Goal: Information Seeking & Learning: Check status

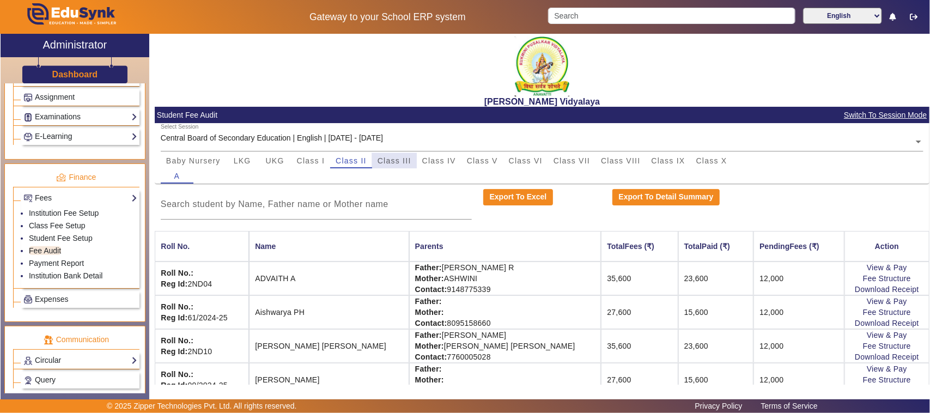
click at [394, 159] on span "Class III" at bounding box center [395, 161] width 34 height 8
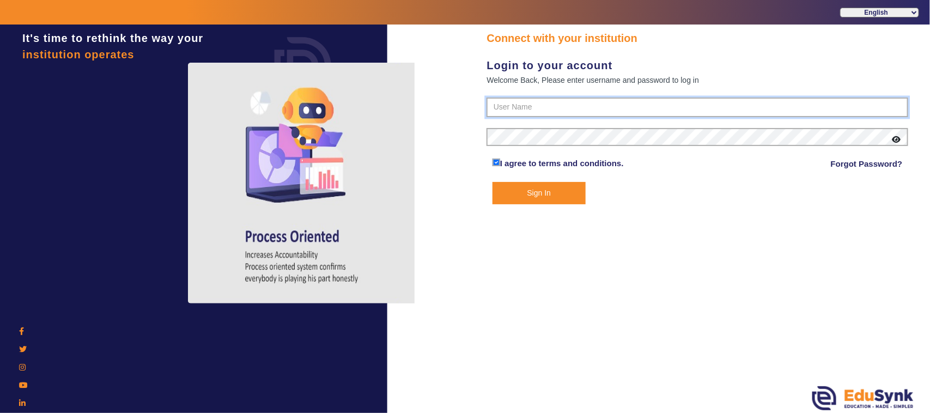
type input "1236547891"
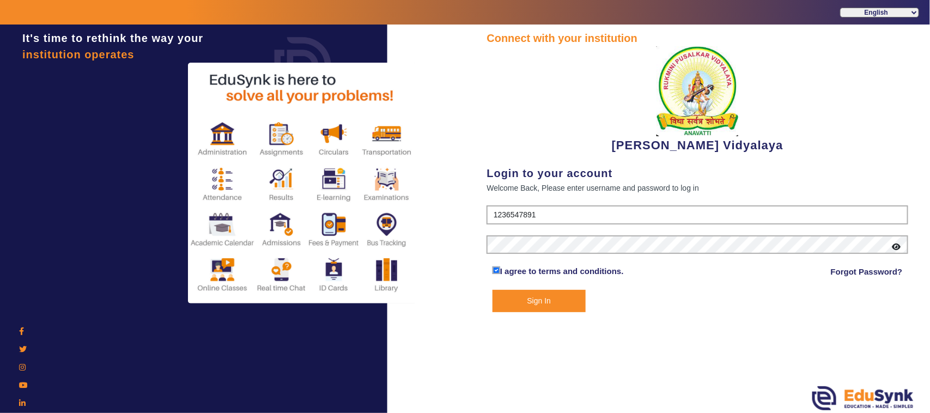
drag, startPoint x: 522, startPoint y: 295, endPoint x: 516, endPoint y: 293, distance: 6.4
click at [521, 296] on button "Sign In" at bounding box center [539, 301] width 93 height 22
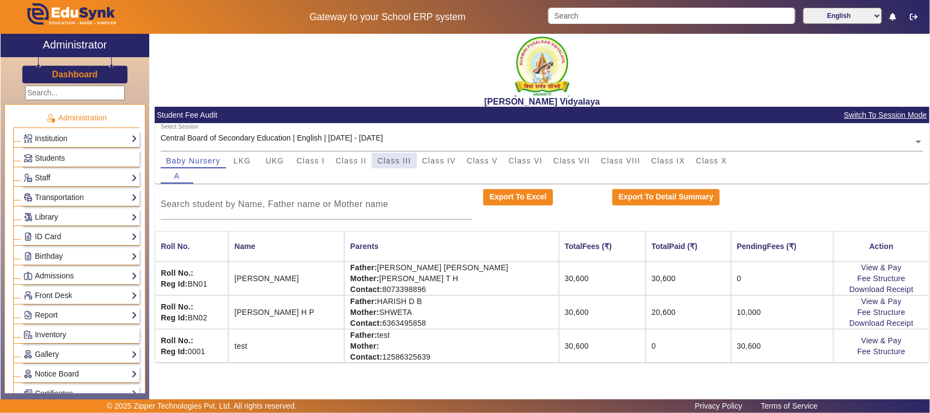
click at [399, 162] on span "Class III" at bounding box center [395, 161] width 34 height 8
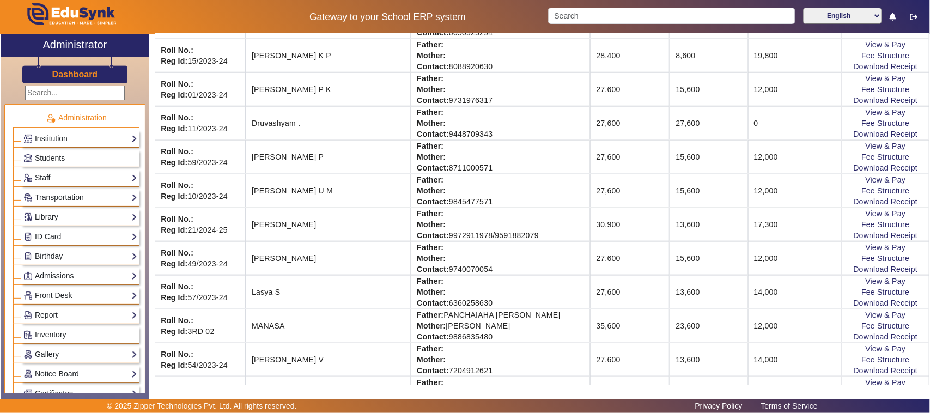
scroll to position [477, 0]
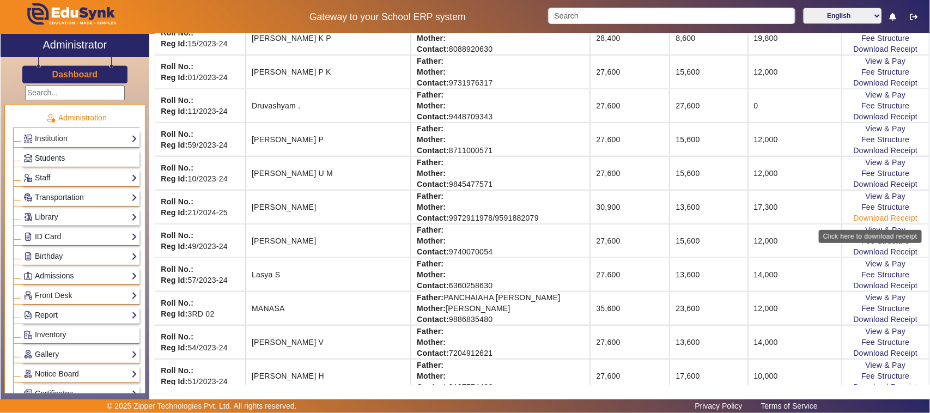
click at [868, 221] on link "Download Receipt" at bounding box center [886, 218] width 64 height 9
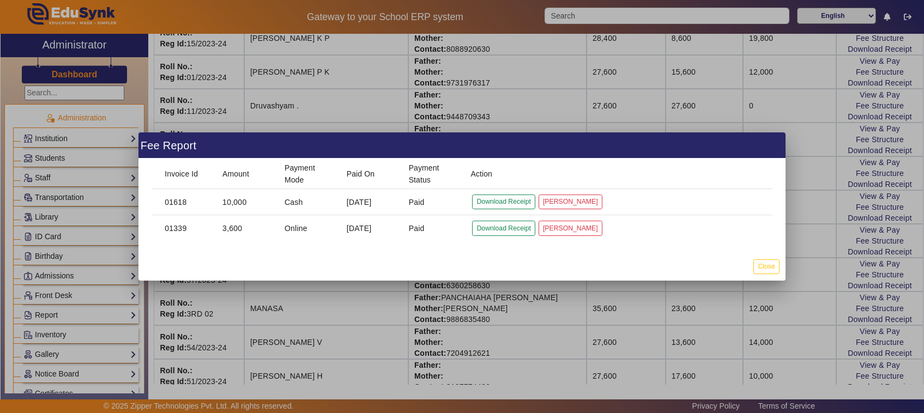
click at [797, 288] on div at bounding box center [462, 206] width 924 height 413
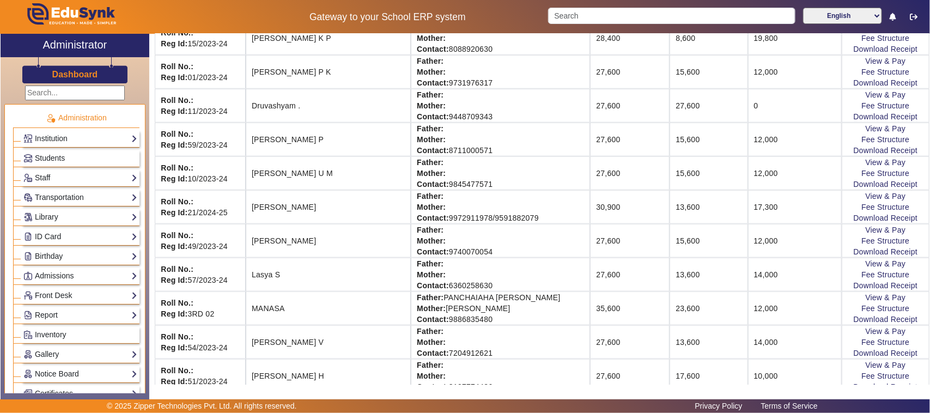
click at [862, 214] on td "View & Pay Fee Structure Download Receipt" at bounding box center [886, 207] width 88 height 34
click at [862, 211] on link "Fee Structure" at bounding box center [886, 207] width 48 height 9
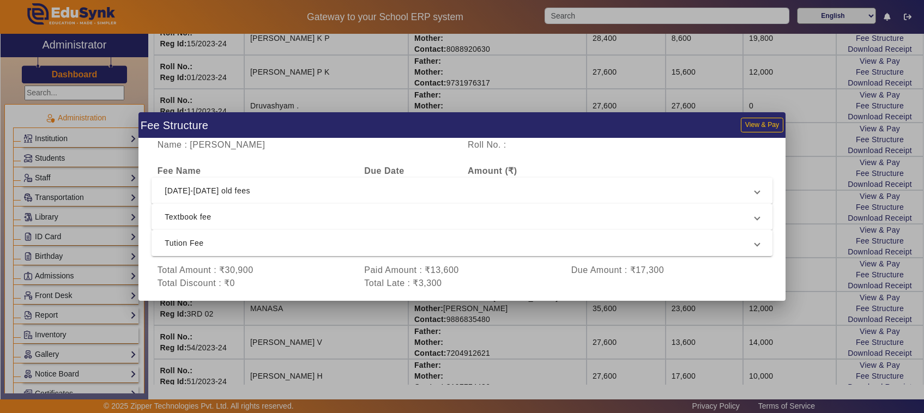
click at [806, 295] on div at bounding box center [462, 206] width 924 height 413
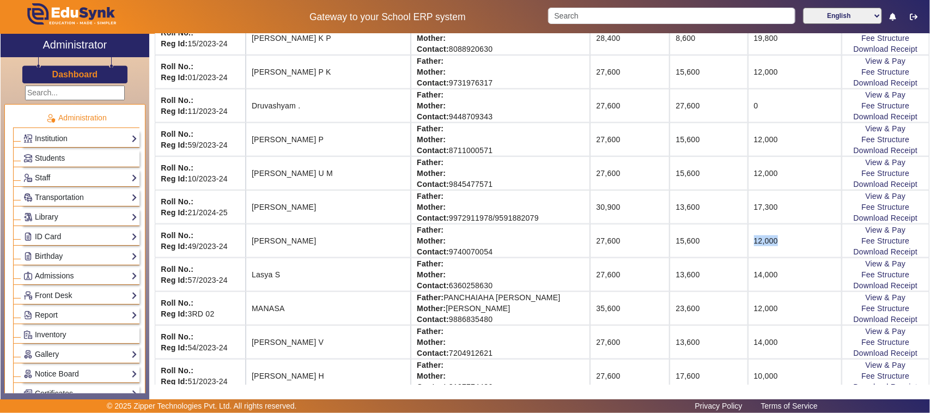
drag, startPoint x: 761, startPoint y: 244, endPoint x: 739, endPoint y: 246, distance: 21.9
click at [748, 246] on td "12,000" at bounding box center [795, 241] width 94 height 34
drag, startPoint x: 737, startPoint y: 244, endPoint x: 759, endPoint y: 246, distance: 21.9
click at [759, 246] on td "12,000" at bounding box center [795, 241] width 94 height 34
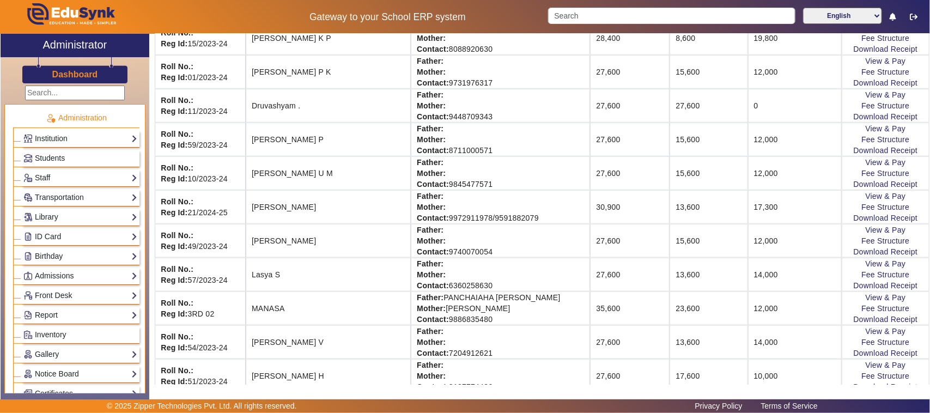
click at [762, 243] on td "12,000" at bounding box center [795, 241] width 94 height 34
drag, startPoint x: 762, startPoint y: 243, endPoint x: 737, endPoint y: 243, distance: 25.1
click at [748, 243] on td "12,000" at bounding box center [795, 241] width 94 height 34
click at [748, 244] on td "12,000" at bounding box center [795, 241] width 94 height 34
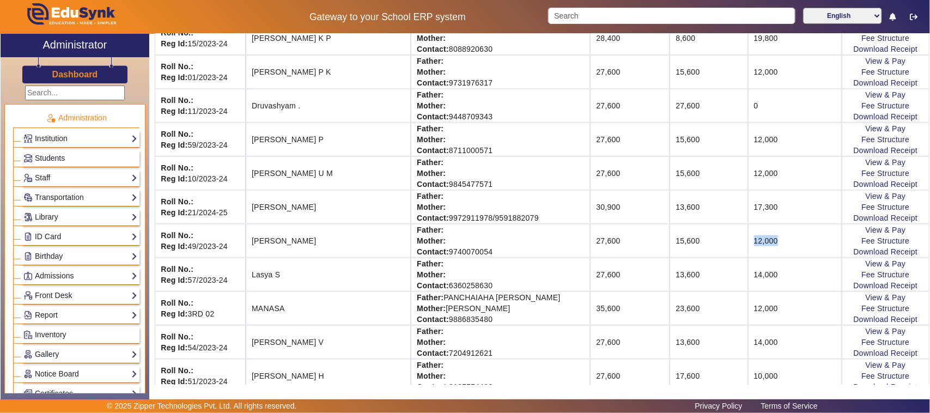
click at [748, 244] on td "12,000" at bounding box center [795, 241] width 94 height 34
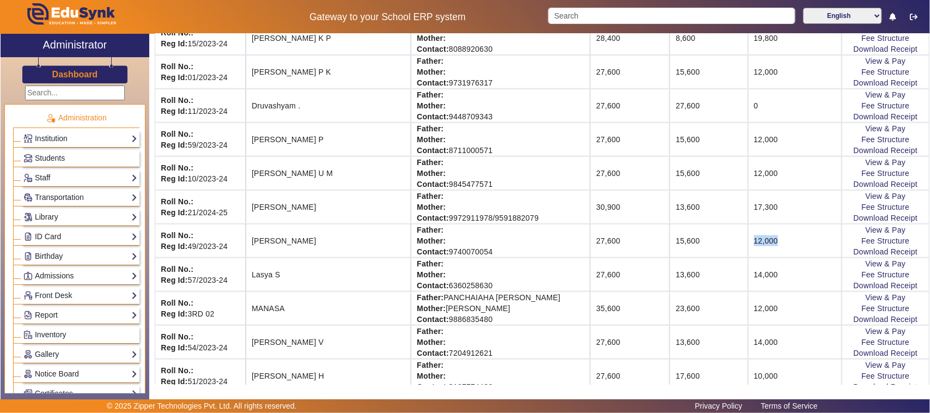
click at [748, 244] on td "12,000" at bounding box center [795, 241] width 94 height 34
click at [749, 244] on td "12,000" at bounding box center [795, 241] width 94 height 34
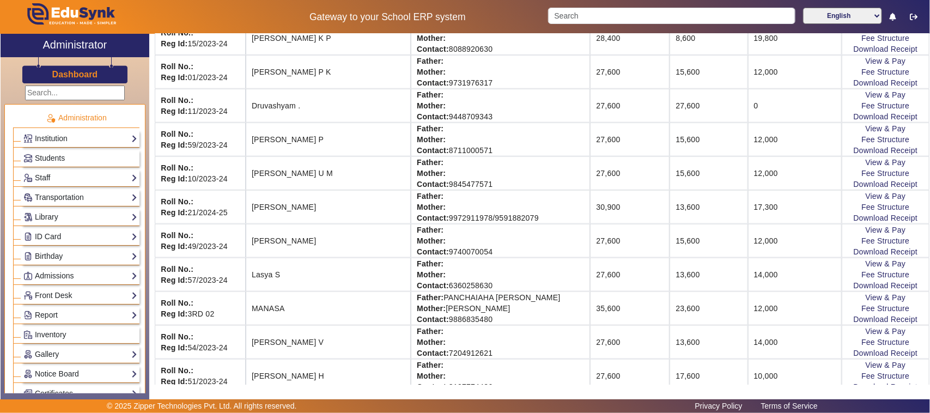
click at [749, 244] on td "12,000" at bounding box center [795, 241] width 94 height 34
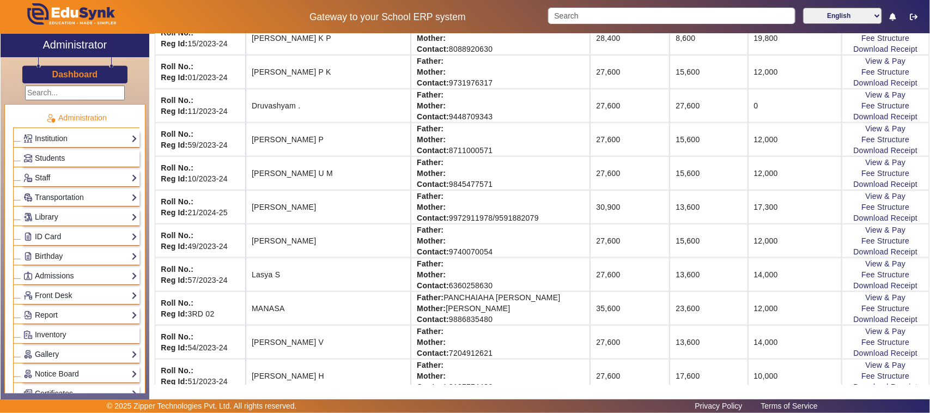
click at [749, 244] on td "12,000" at bounding box center [795, 241] width 94 height 34
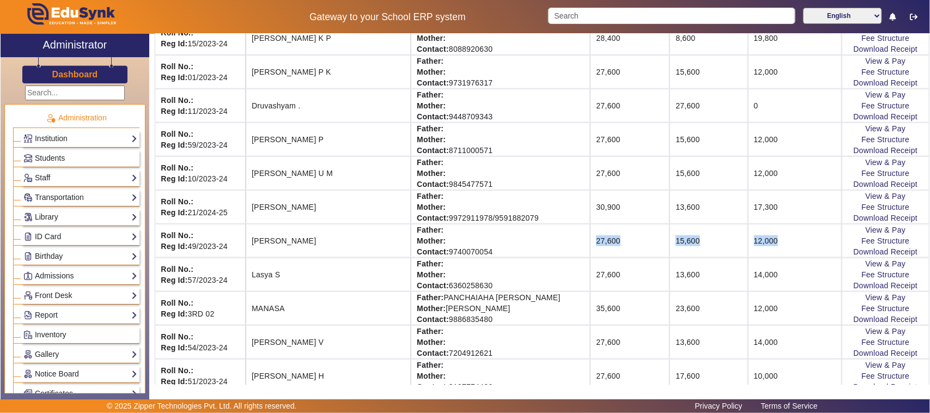
drag, startPoint x: 572, startPoint y: 243, endPoint x: 766, endPoint y: 250, distance: 193.6
click at [766, 250] on tr "Roll No.: Reg Id: 49/2023-24 [PERSON_NAME] Father: Mother: Contact: 9740070054 …" at bounding box center [542, 241] width 775 height 34
click at [764, 243] on td "12,000" at bounding box center [795, 241] width 94 height 34
drag, startPoint x: 764, startPoint y: 243, endPoint x: 241, endPoint y: 252, distance: 522.8
click at [241, 252] on tr "Roll No.: Reg Id: 49/2023-24 [PERSON_NAME] Father: Mother: Contact: 9740070054 …" at bounding box center [542, 241] width 775 height 34
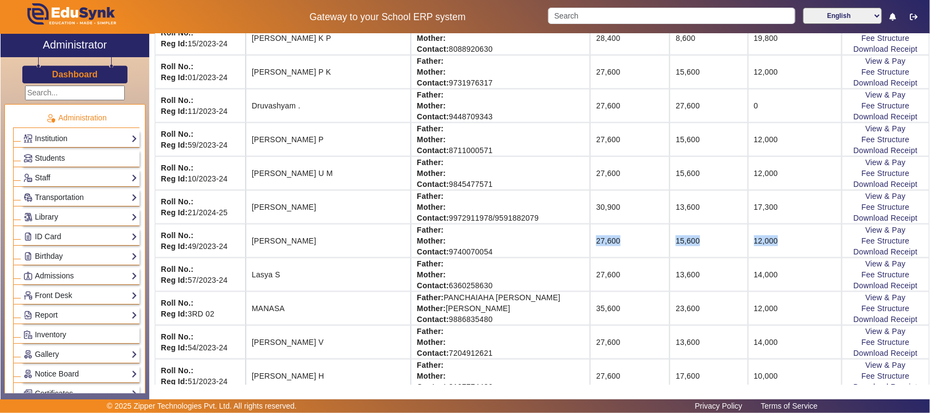
click at [241, 252] on td "Roll No.: Reg Id: 49/2023-24" at bounding box center [200, 241] width 91 height 34
click at [252, 249] on td "[PERSON_NAME]" at bounding box center [328, 241] width 165 height 34
drag, startPoint x: 257, startPoint y: 246, endPoint x: 319, endPoint y: 244, distance: 62.2
click at [319, 244] on td "[PERSON_NAME]" at bounding box center [328, 241] width 165 height 34
click at [319, 243] on td "[PERSON_NAME]" at bounding box center [328, 241] width 165 height 34
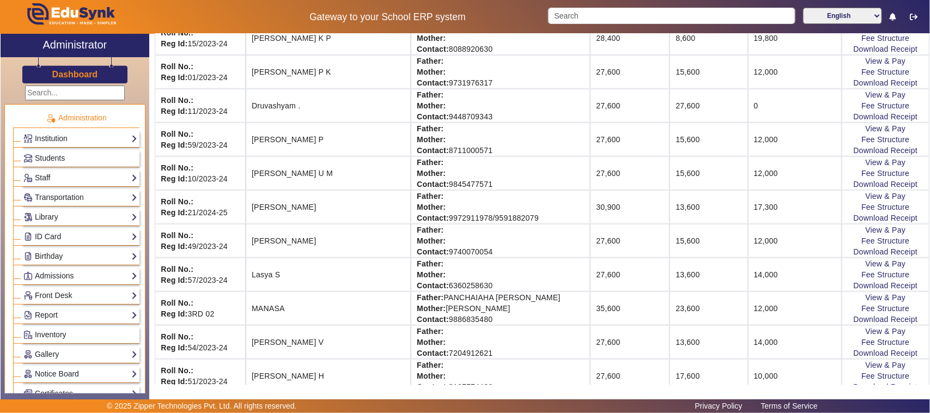
drag, startPoint x: 327, startPoint y: 243, endPoint x: 161, endPoint y: 243, distance: 165.7
click at [161, 243] on tr "Roll No.: Reg Id: 49/2023-24 [PERSON_NAME] Father: Mother: Contact: 9740070054 …" at bounding box center [542, 241] width 775 height 34
click at [161, 240] on strong "Roll No.:" at bounding box center [177, 235] width 33 height 9
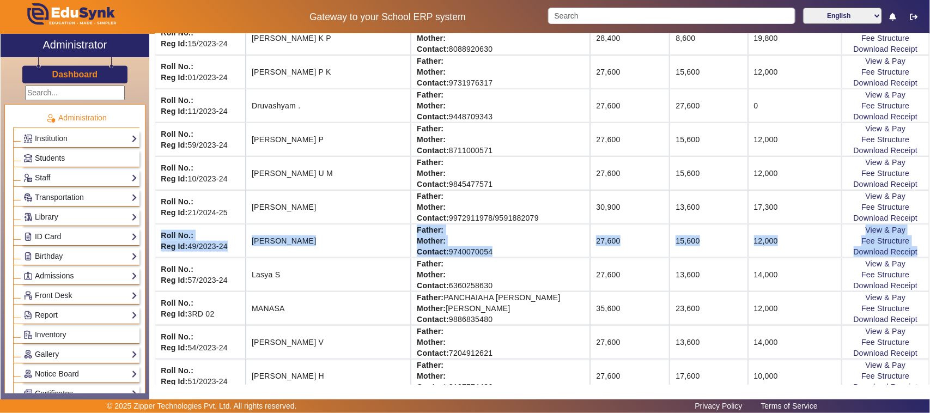
drag, startPoint x: 161, startPoint y: 239, endPoint x: 915, endPoint y: 252, distance: 753.4
click at [915, 252] on tr "Roll No.: Reg Id: 49/2023-24 [PERSON_NAME] Father: Mother: Contact: 9740070054 …" at bounding box center [542, 241] width 775 height 34
click at [505, 232] on td "Father: Mother: Contact: [PHONE_NUMBER]" at bounding box center [500, 241] width 179 height 34
drag, startPoint x: 161, startPoint y: 236, endPoint x: 815, endPoint y: 240, distance: 654.1
click at [815, 240] on tr "Roll No.: Reg Id: 49/2023-24 [PERSON_NAME] Father: Mother: Contact: 9740070054 …" at bounding box center [542, 241] width 775 height 34
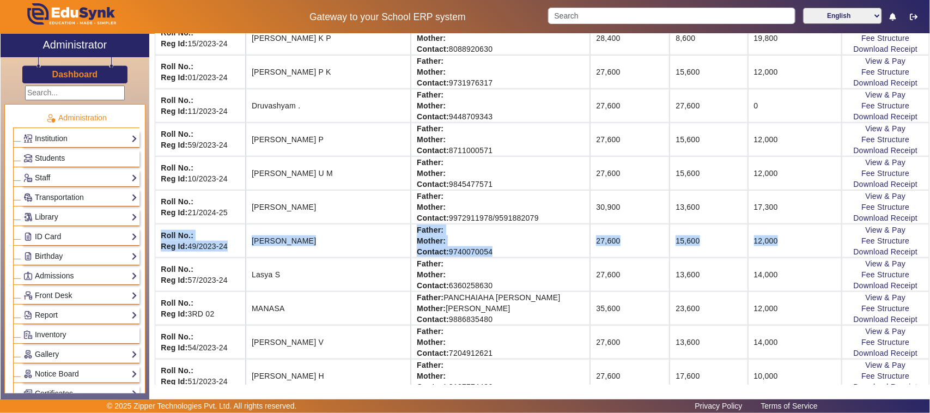
click at [161, 235] on strong "Roll No.:" at bounding box center [177, 235] width 33 height 9
drag, startPoint x: 161, startPoint y: 235, endPoint x: 503, endPoint y: 255, distance: 341.8
click at [503, 255] on tr "Roll No.: Reg Id: 49/2023-24 [PERSON_NAME] Father: Mother: Contact: 9740070054 …" at bounding box center [542, 241] width 775 height 34
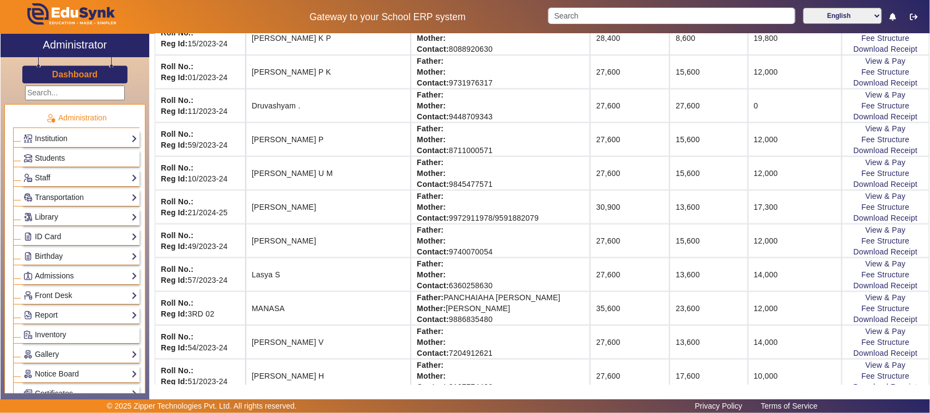
click at [590, 252] on td "27,600" at bounding box center [630, 241] width 80 height 34
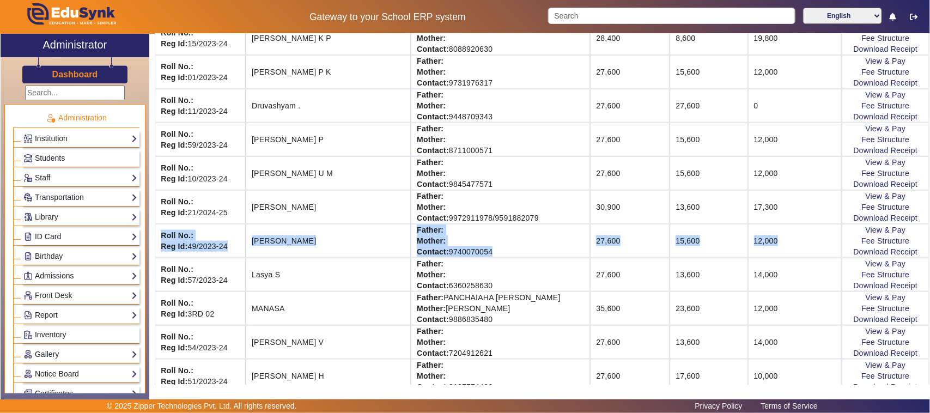
drag, startPoint x: 161, startPoint y: 235, endPoint x: 764, endPoint y: 248, distance: 602.9
click at [764, 248] on tr "Roll No.: Reg Id: 49/2023-24 [PERSON_NAME] Father: Mother: Contact: 9740070054 …" at bounding box center [542, 241] width 775 height 34
click at [764, 248] on td "12,000" at bounding box center [795, 241] width 94 height 34
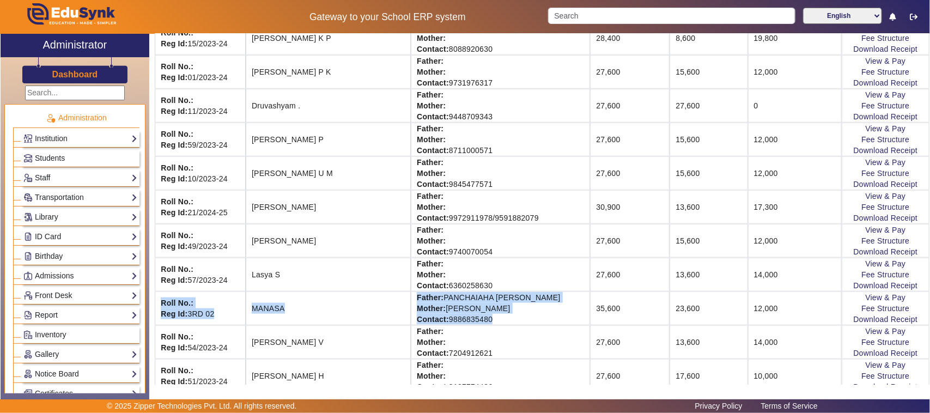
drag, startPoint x: 161, startPoint y: 306, endPoint x: 462, endPoint y: 328, distance: 301.1
click at [462, 325] on tr "Roll No.: Reg Id: 3RD 02 MANASA Father: [PERSON_NAME] Mother: [PERSON_NAME] Con…" at bounding box center [542, 309] width 775 height 34
click at [159, 304] on td "Roll No.: Reg Id: 3RD 02" at bounding box center [200, 309] width 91 height 34
drag, startPoint x: 159, startPoint y: 304, endPoint x: 781, endPoint y: 322, distance: 621.6
click at [781, 322] on tr "Roll No.: Reg Id: 3RD 02 MANASA Father: [PERSON_NAME] Mother: [PERSON_NAME] Con…" at bounding box center [542, 309] width 775 height 34
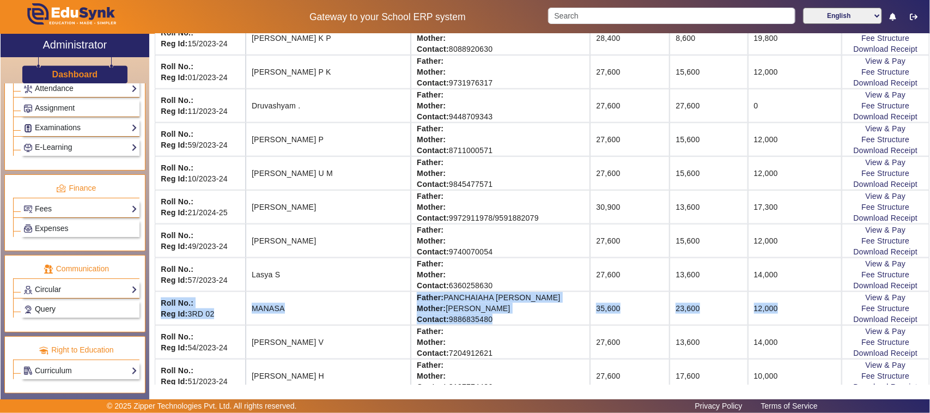
scroll to position [495, 0]
click at [166, 318] on strong "Reg Id:" at bounding box center [174, 314] width 27 height 9
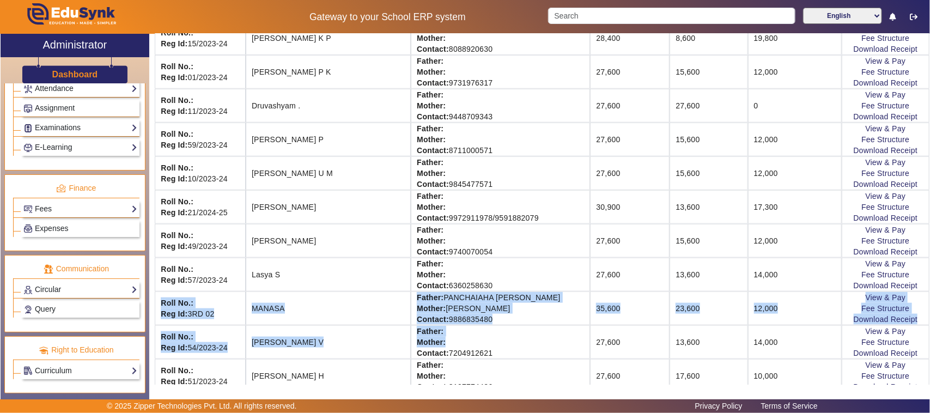
drag, startPoint x: 165, startPoint y: 311, endPoint x: 467, endPoint y: 339, distance: 303.3
click at [468, 341] on mat-table "Roll No. Name Parents TotalFees (₹) TotalPaid (₹) PendingFees (₹) Action Roll N…" at bounding box center [542, 394] width 775 height 1280
click at [467, 338] on td "Father: Mother: Contact: [PHONE_NUMBER]" at bounding box center [500, 342] width 179 height 34
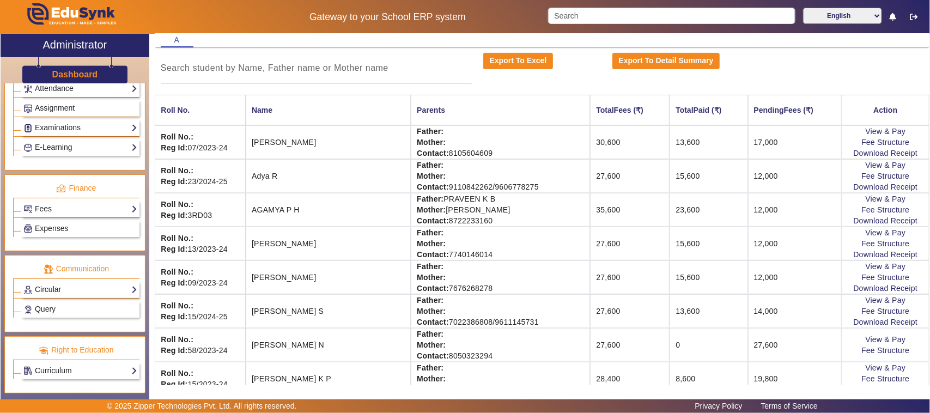
scroll to position [0, 0]
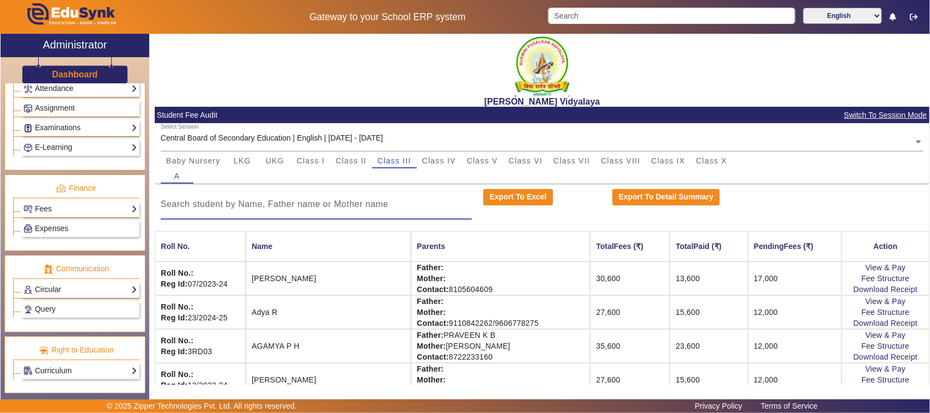
click at [289, 205] on input at bounding box center [316, 204] width 311 height 13
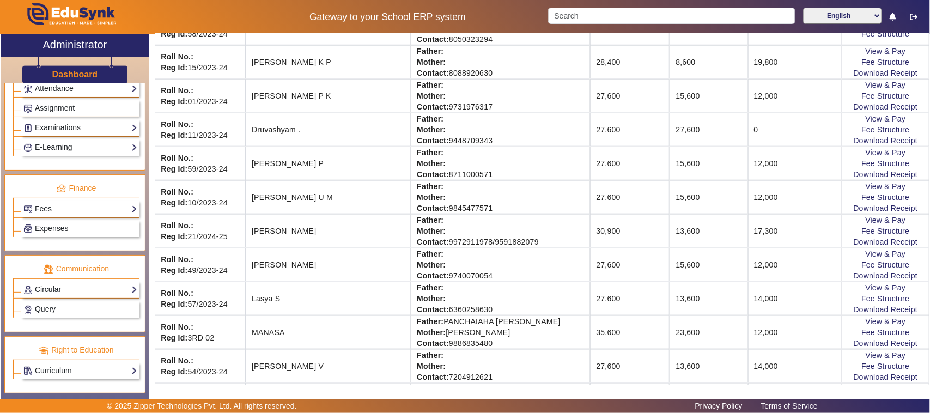
scroll to position [477, 0]
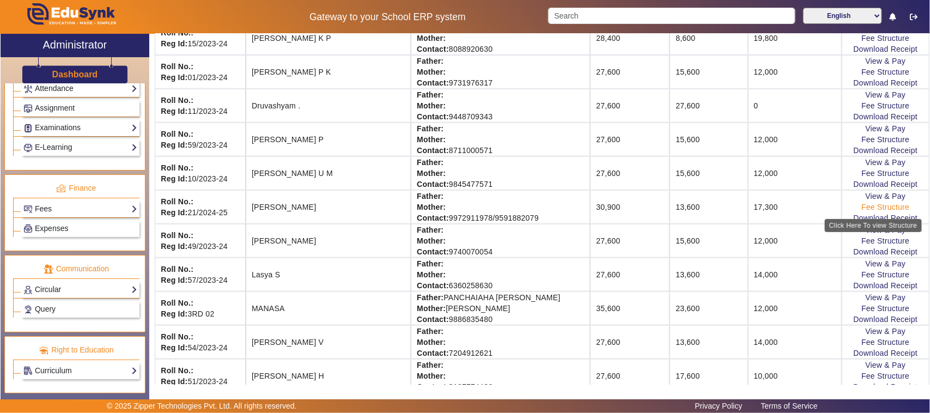
click at [862, 210] on link "Fee Structure" at bounding box center [886, 207] width 48 height 9
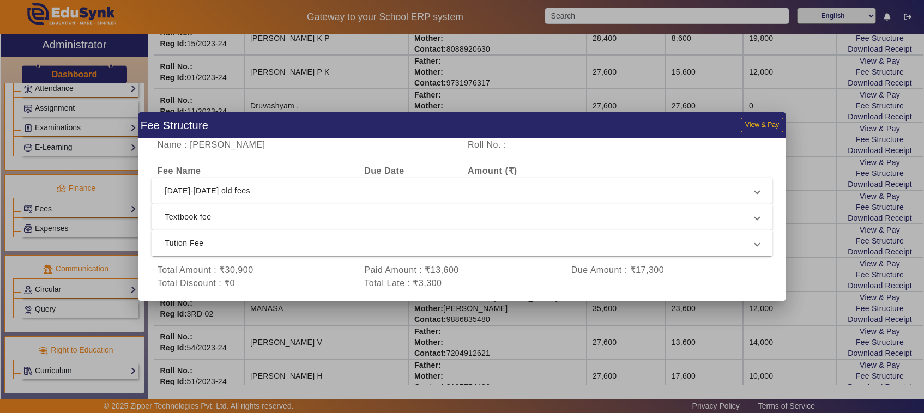
click at [199, 193] on span "[DATE]-[DATE] old fees" at bounding box center [460, 190] width 590 height 13
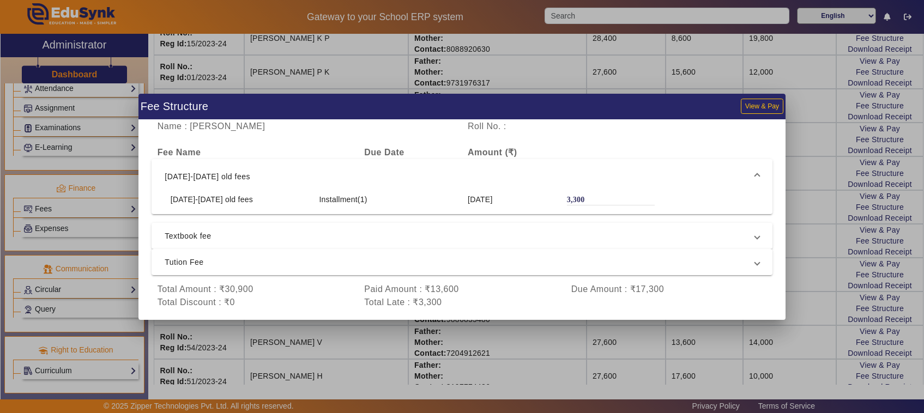
click at [193, 173] on span "[DATE]-[DATE] old fees" at bounding box center [460, 176] width 590 height 13
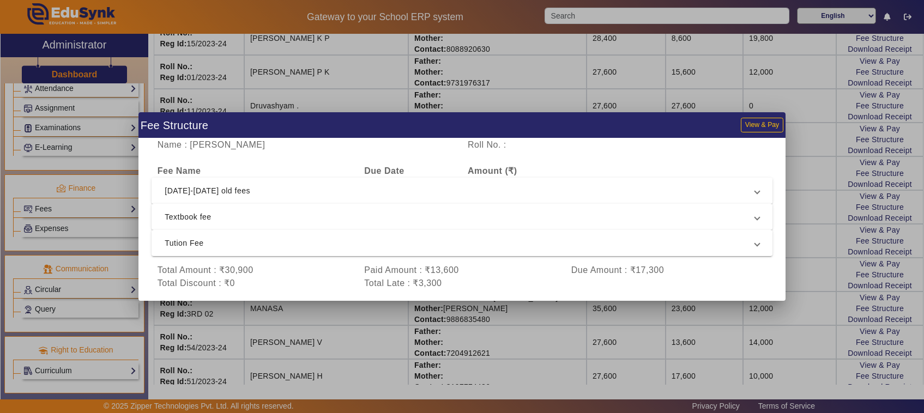
click at [197, 190] on span "[DATE]-[DATE] old fees" at bounding box center [460, 190] width 590 height 13
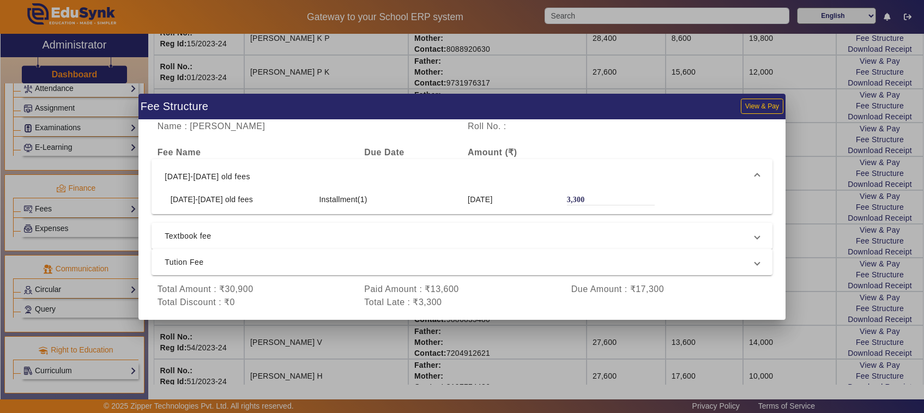
click at [186, 234] on span "Textbook fee" at bounding box center [460, 235] width 590 height 13
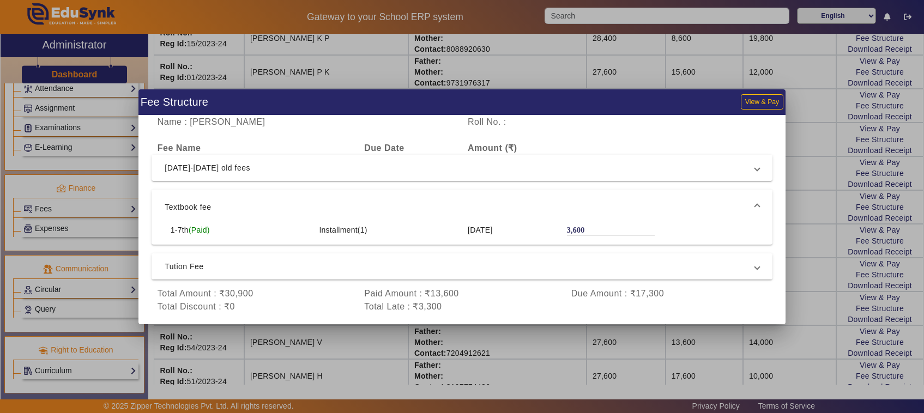
click at [192, 267] on span "Tution Fee" at bounding box center [460, 266] width 590 height 13
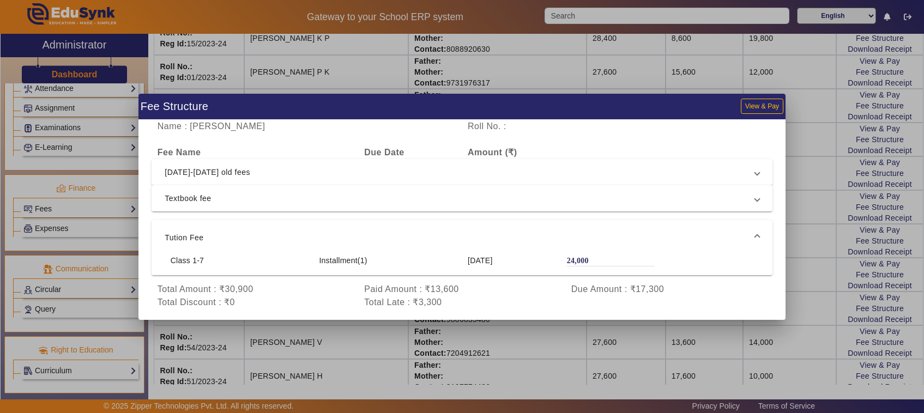
click at [769, 332] on div at bounding box center [462, 206] width 924 height 413
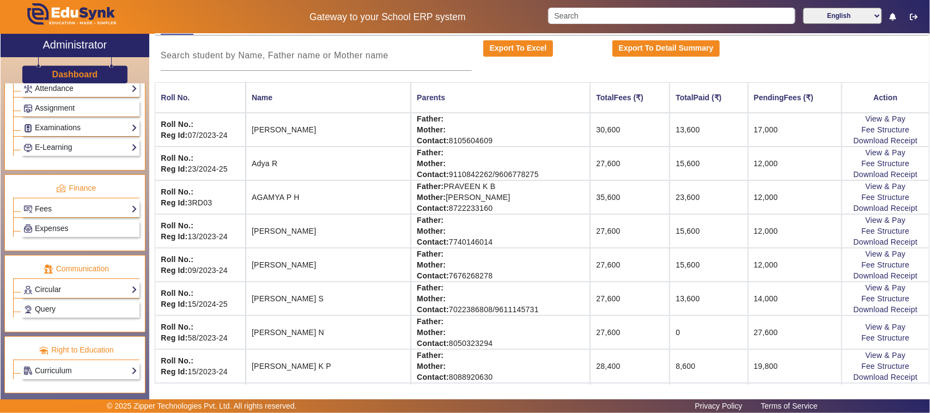
scroll to position [136, 0]
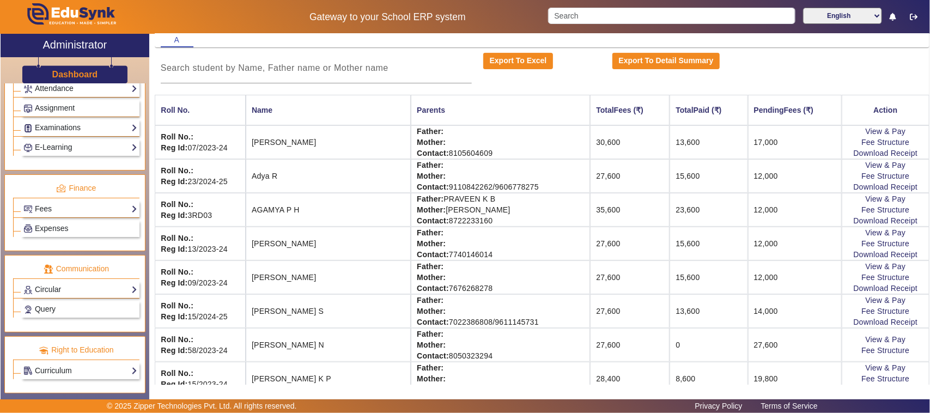
click at [415, 161] on td "Father: Mother: Contact: [PHONE_NUMBER]/[PHONE_NUMBER]" at bounding box center [500, 176] width 179 height 34
drag, startPoint x: 449, startPoint y: 150, endPoint x: 307, endPoint y: 149, distance: 141.7
click at [307, 149] on tr "Roll No.: Reg Id: 07/2023-24 [PERSON_NAME] G Father: Mother: Contact: 810560460…" at bounding box center [542, 142] width 775 height 34
click at [307, 149] on td "[PERSON_NAME]" at bounding box center [328, 142] width 165 height 34
